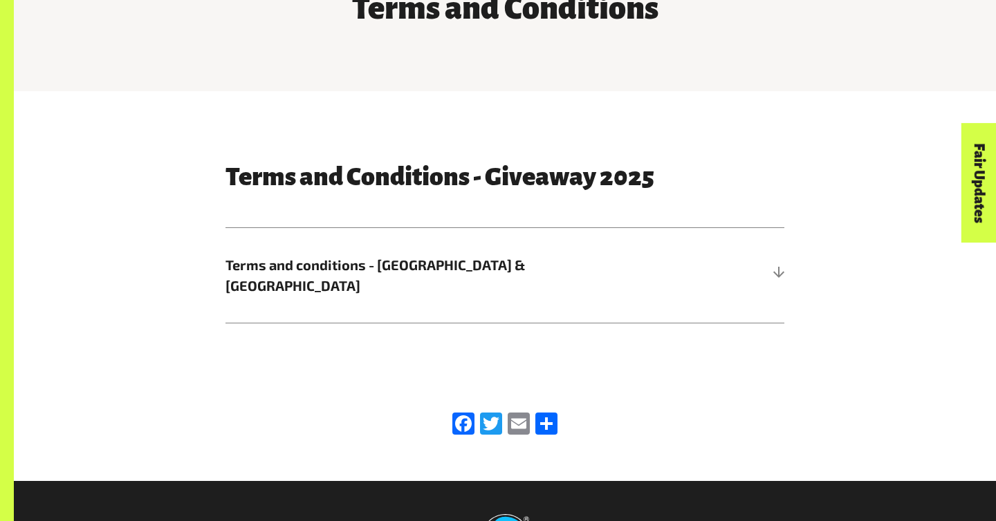
scroll to position [597, 0]
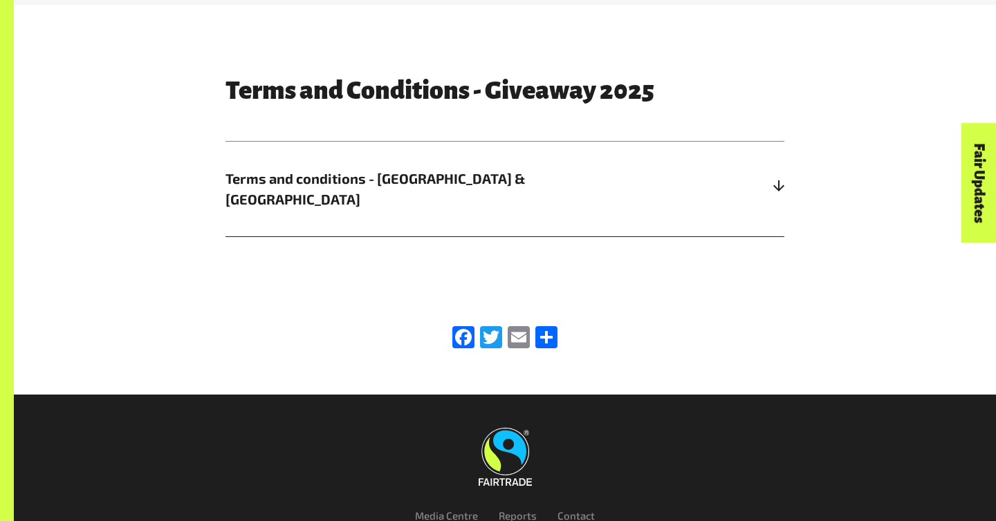
click at [650, 207] on h5 "Terms and conditions - Australia & New Zealand" at bounding box center [504, 189] width 559 height 95
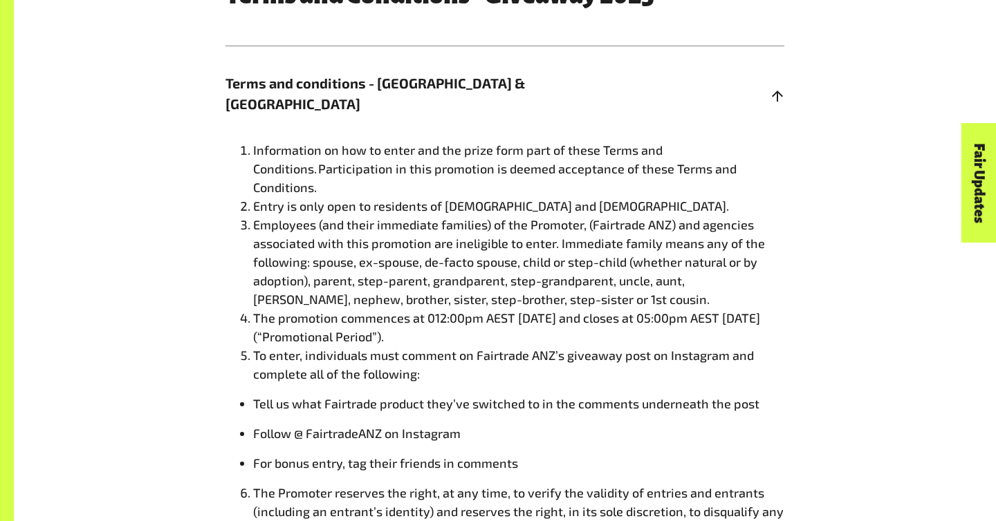
scroll to position [704, 0]
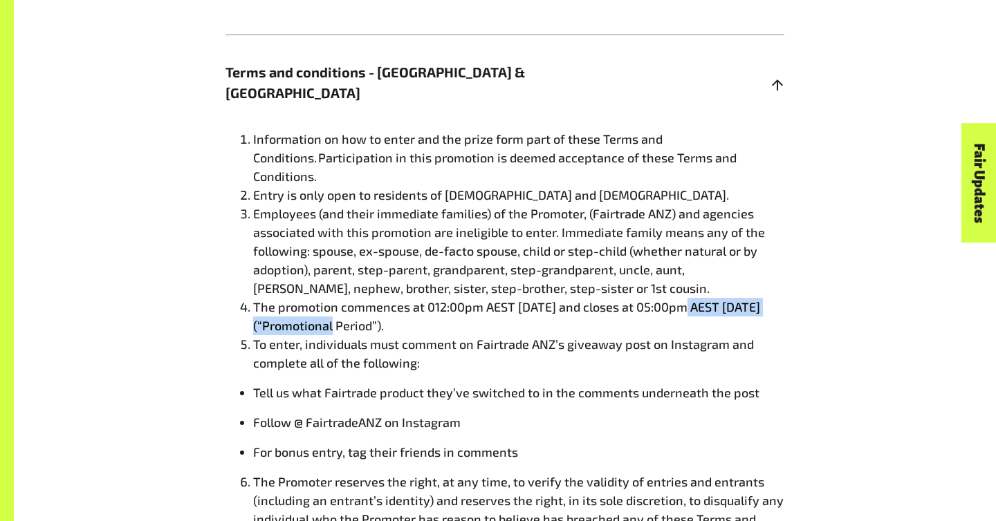
drag, startPoint x: 685, startPoint y: 283, endPoint x: 332, endPoint y: 305, distance: 354.0
click at [332, 305] on span "The promotion commences at 012:00pm AEST 04/08/2025 and closes at 05:00pm AEST …" at bounding box center [506, 316] width 507 height 34
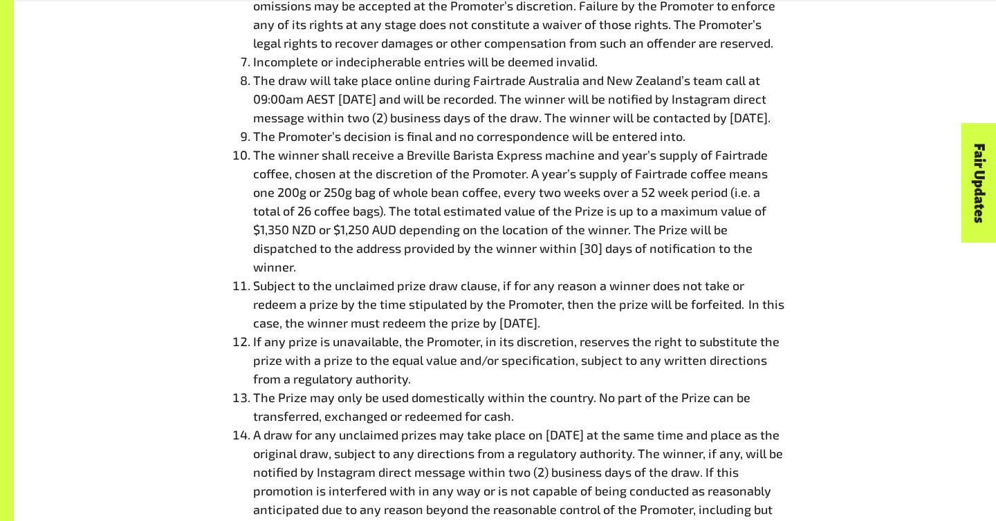
scroll to position [1276, 0]
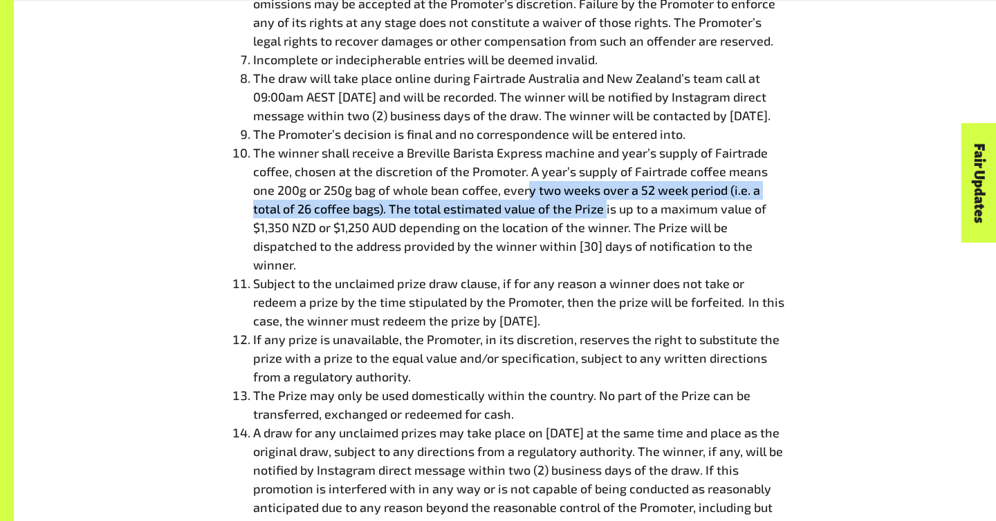
drag, startPoint x: 530, startPoint y: 190, endPoint x: 604, endPoint y: 203, distance: 74.3
click at [604, 203] on span "The winner shall receive a Breville Barista Express machine and year’s supply o…" at bounding box center [510, 208] width 514 height 127
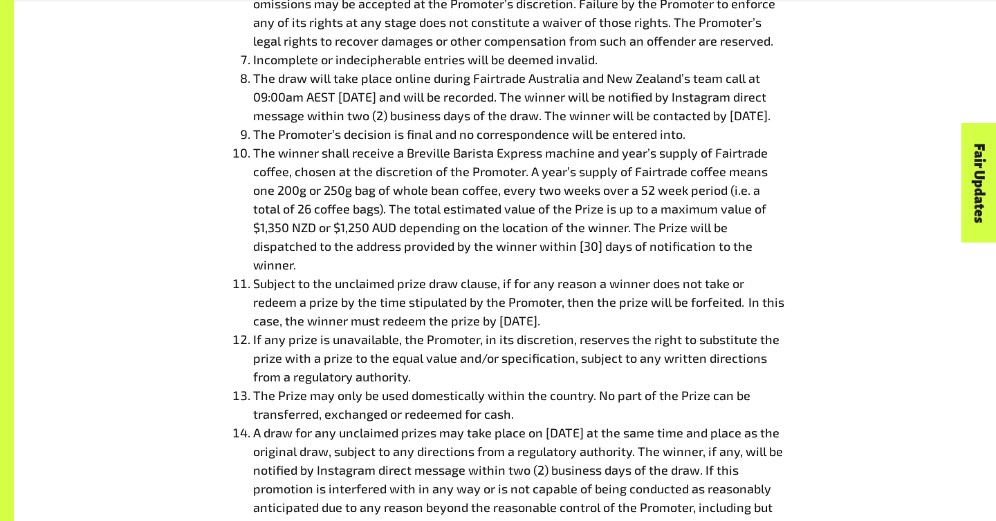
click at [333, 189] on span "The winner shall receive a Breville Barista Express machine and year’s supply o…" at bounding box center [510, 208] width 514 height 127
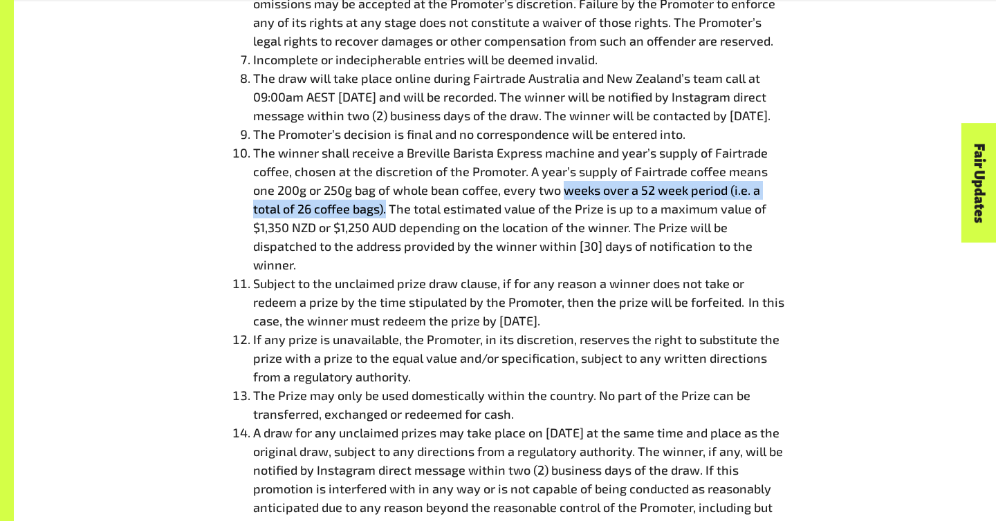
drag, startPoint x: 565, startPoint y: 181, endPoint x: 386, endPoint y: 203, distance: 180.3
click at [386, 203] on span "The winner shall receive a Breville Barista Express machine and year’s supply o…" at bounding box center [510, 208] width 514 height 127
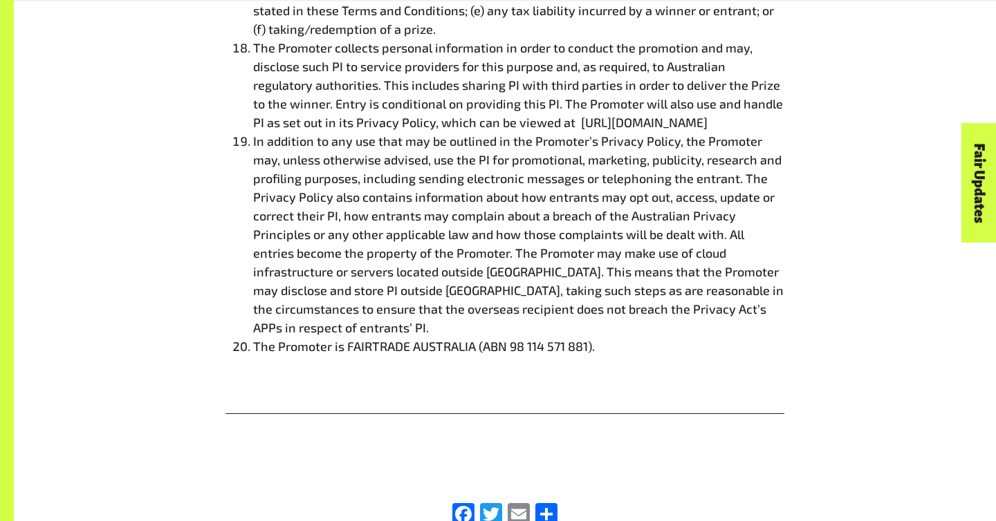
scroll to position [2521, 0]
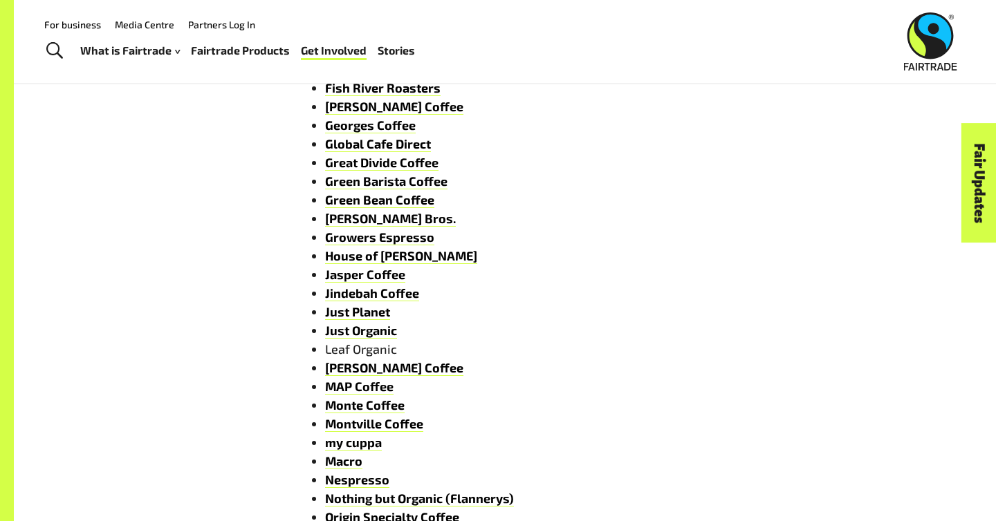
scroll to position [563, 0]
